Goal: Navigation & Orientation: Find specific page/section

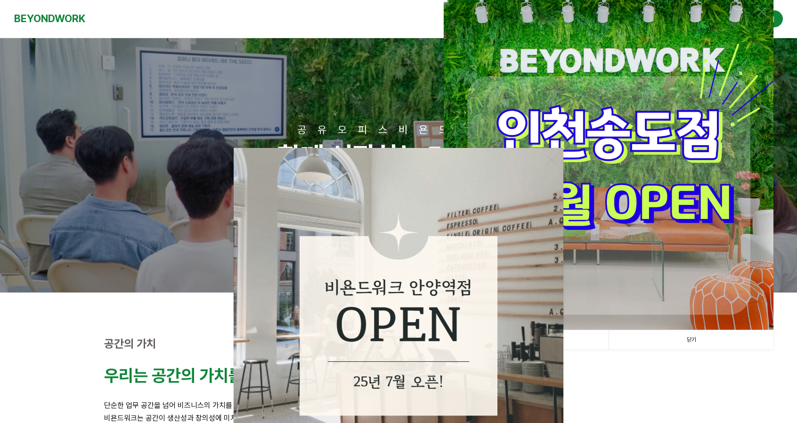
scroll to position [94, 0]
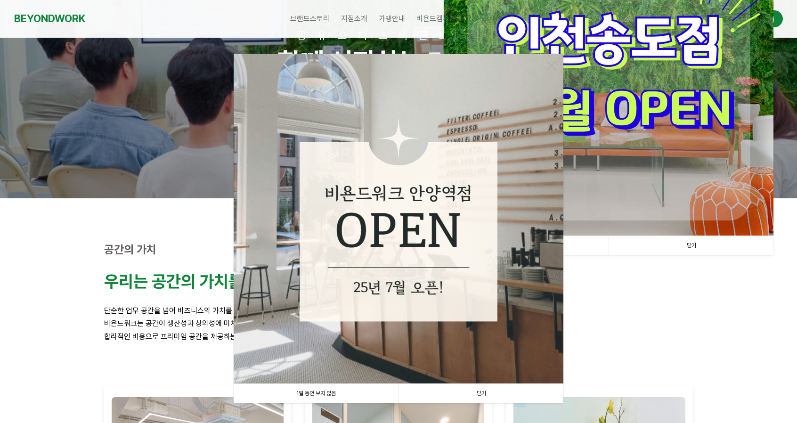
click at [487, 387] on link "닫기" at bounding box center [480, 393] width 165 height 19
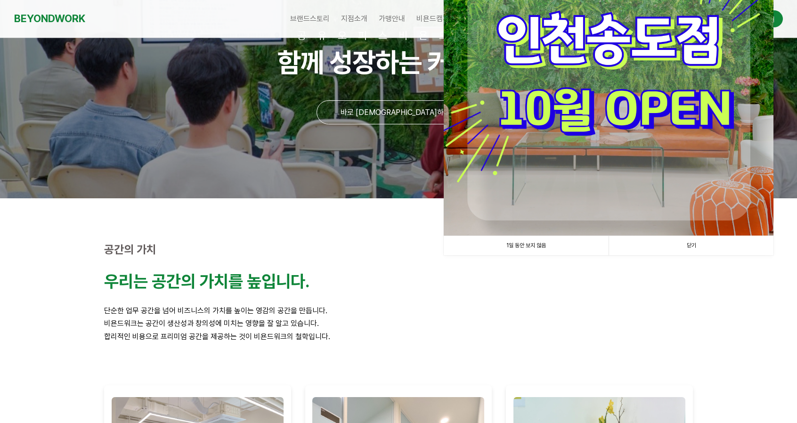
click at [700, 245] on link "닫기" at bounding box center [690, 245] width 165 height 19
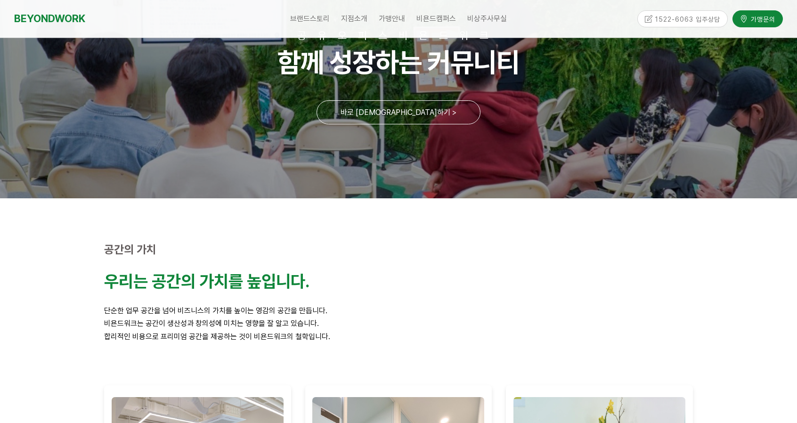
scroll to position [0, 0]
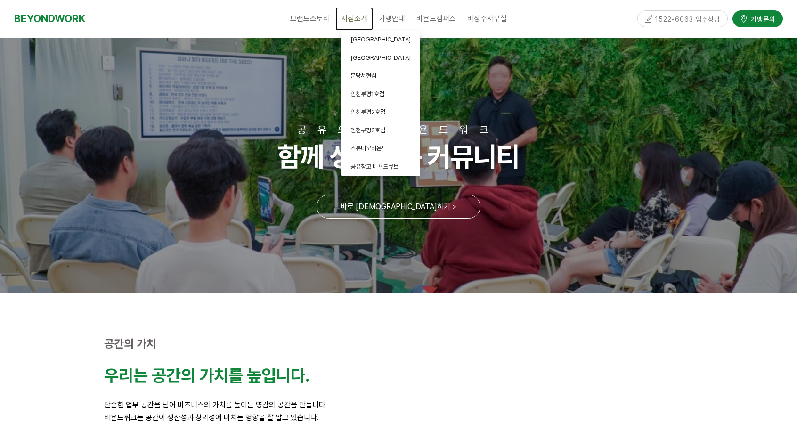
click at [351, 17] on span "지점소개" at bounding box center [354, 18] width 26 height 9
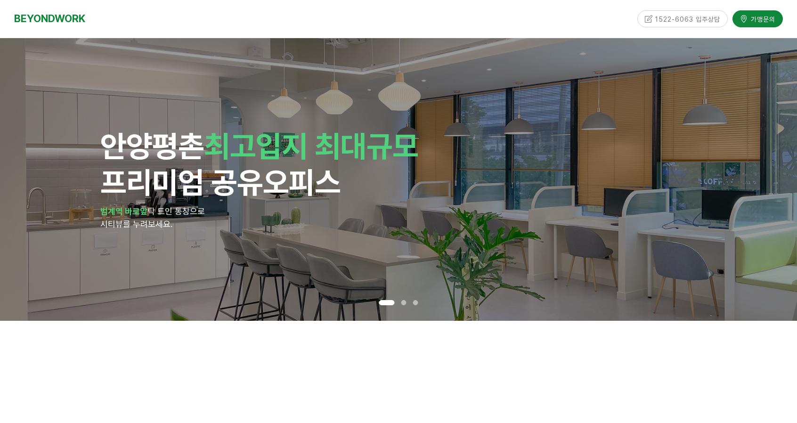
scroll to position [188, 0]
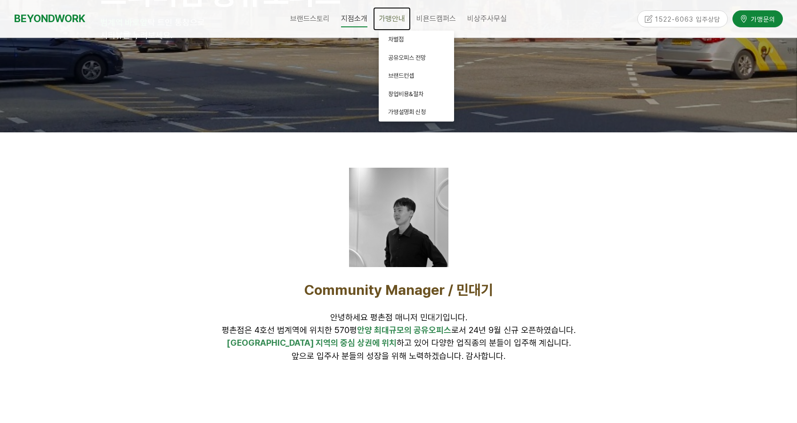
click at [388, 20] on span "가맹안내" at bounding box center [391, 18] width 26 height 9
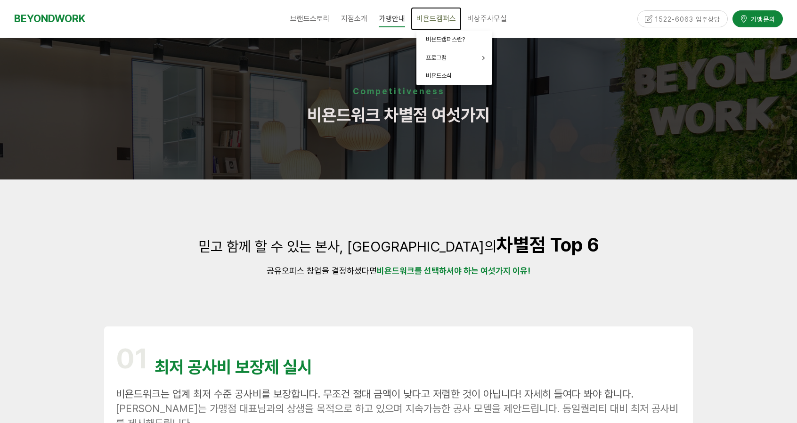
click at [434, 15] on span "비욘드캠퍼스" at bounding box center [436, 18] width 40 height 9
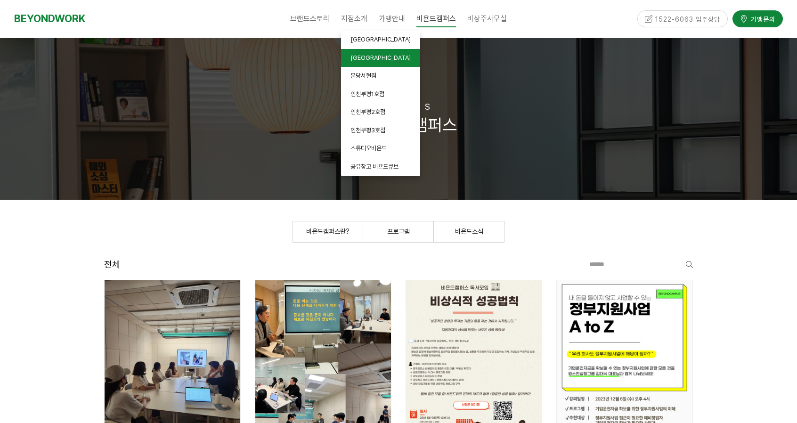
click at [365, 64] on link "[GEOGRAPHIC_DATA]" at bounding box center [380, 58] width 79 height 18
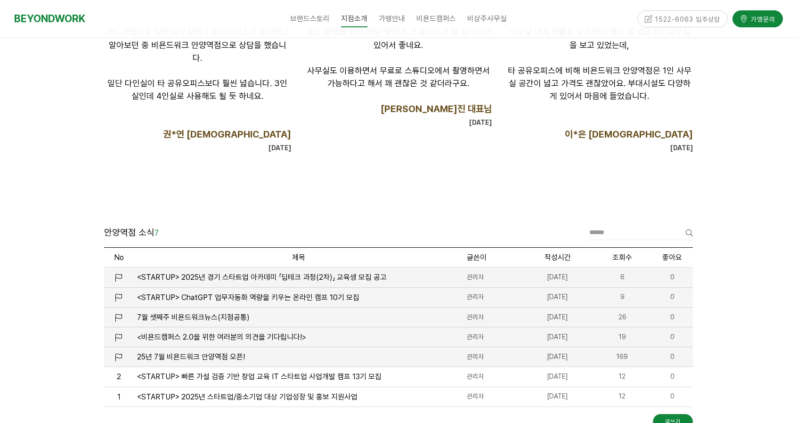
scroll to position [1318, 0]
